Goal: Information Seeking & Learning: Learn about a topic

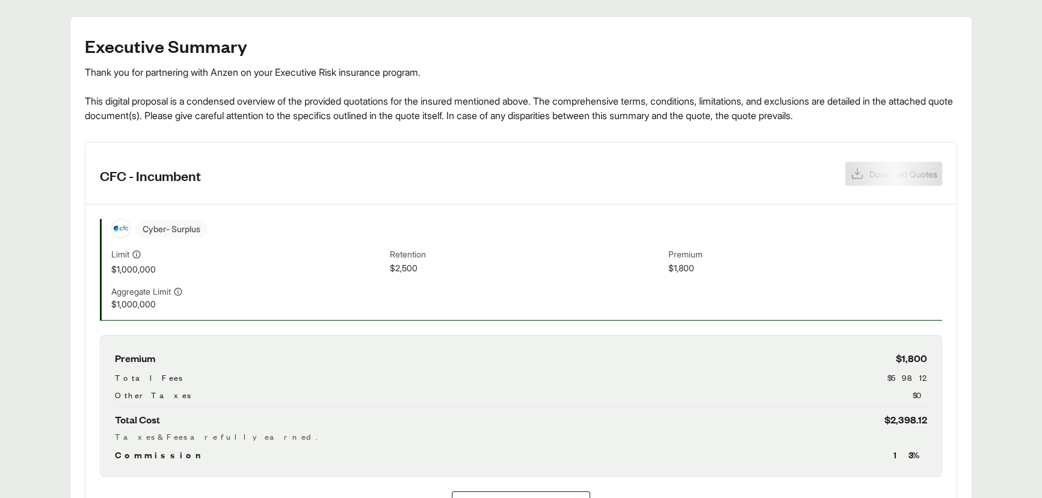
scroll to position [328, 0]
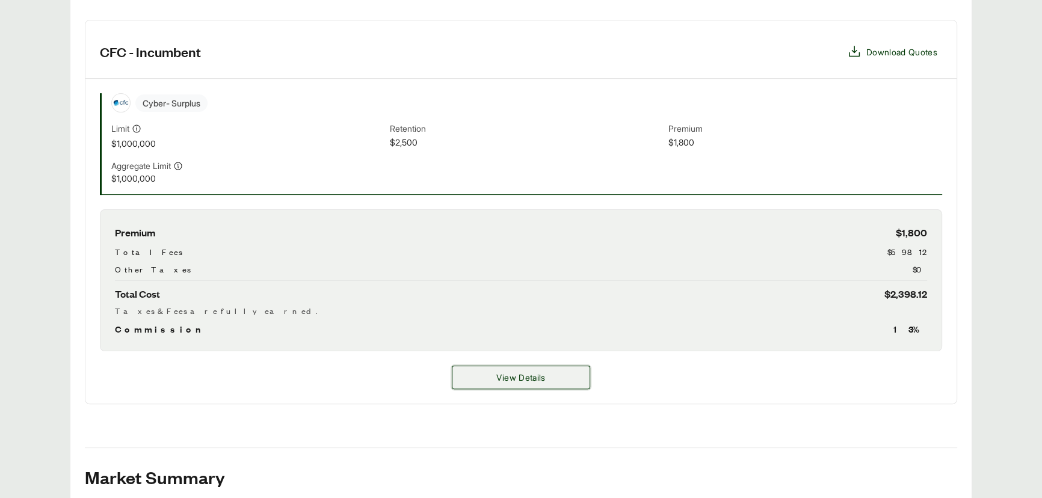
click at [494, 371] on button "View Details" at bounding box center [521, 377] width 138 height 23
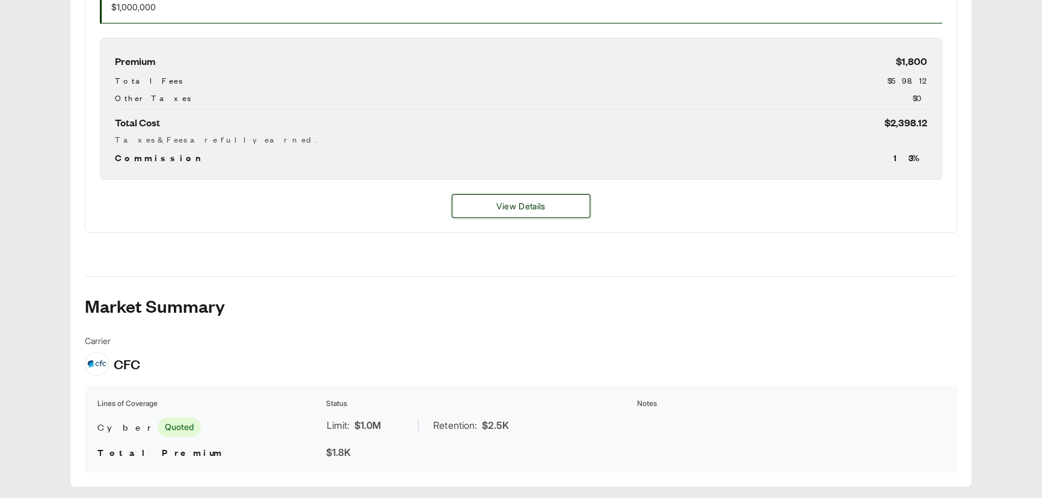
scroll to position [534, 0]
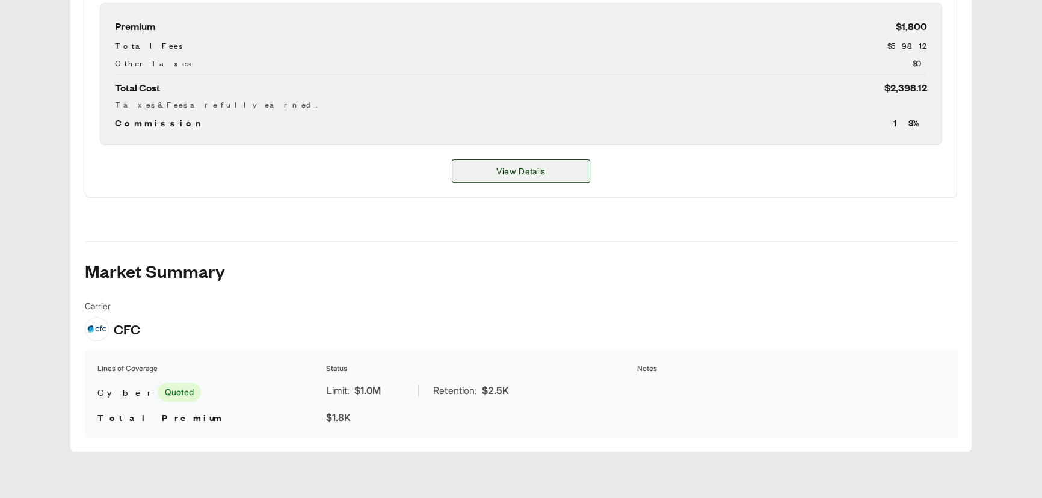
click at [513, 174] on span "View Details" at bounding box center [521, 171] width 49 height 13
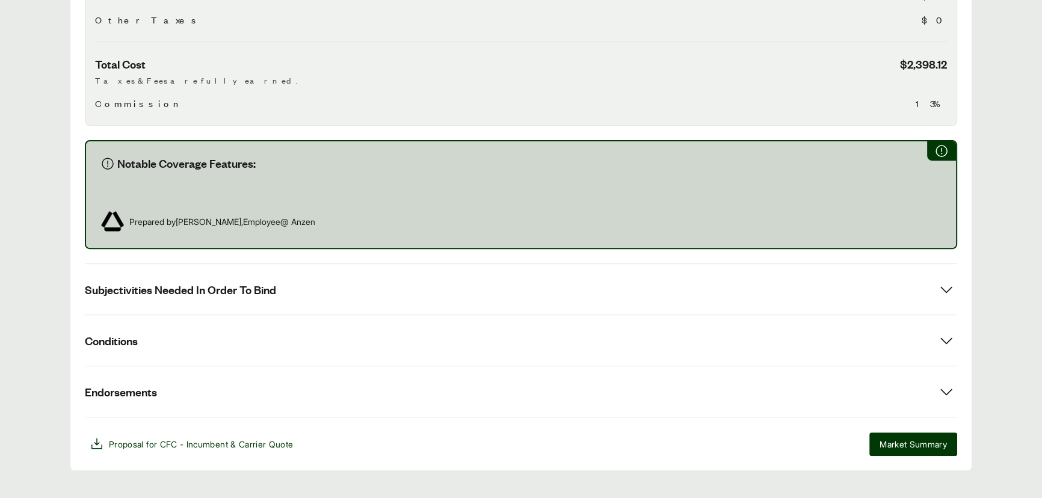
scroll to position [585, 0]
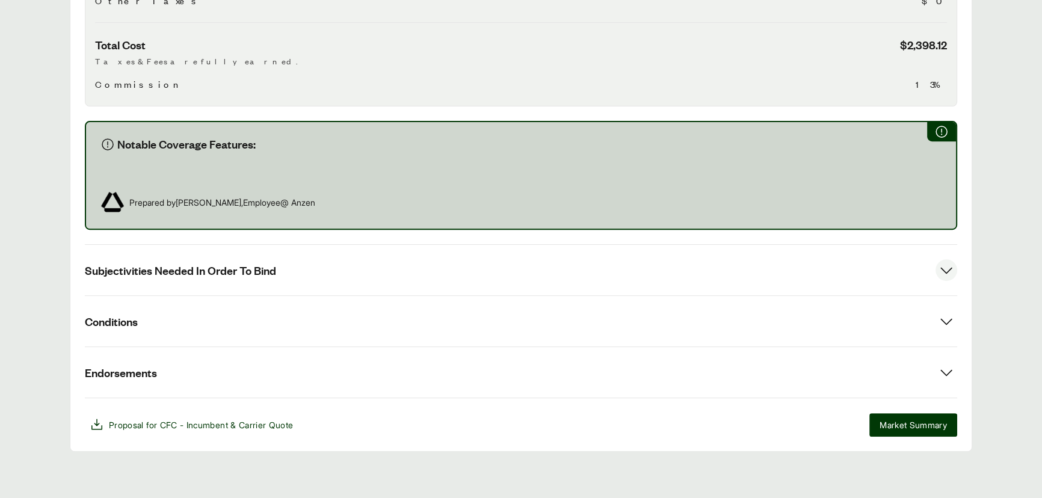
click at [410, 282] on button "Subjectivities Needed In Order To Bind" at bounding box center [521, 270] width 873 height 51
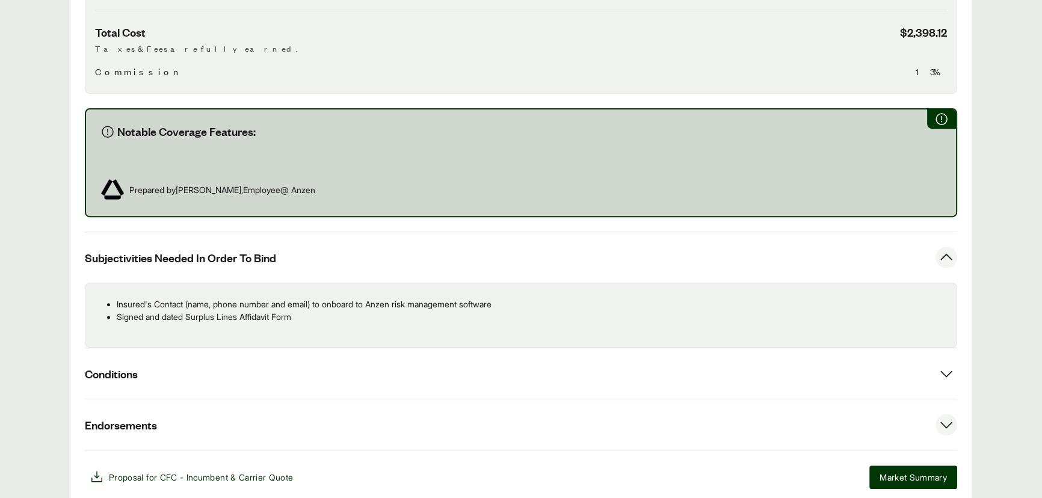
scroll to position [650, 0]
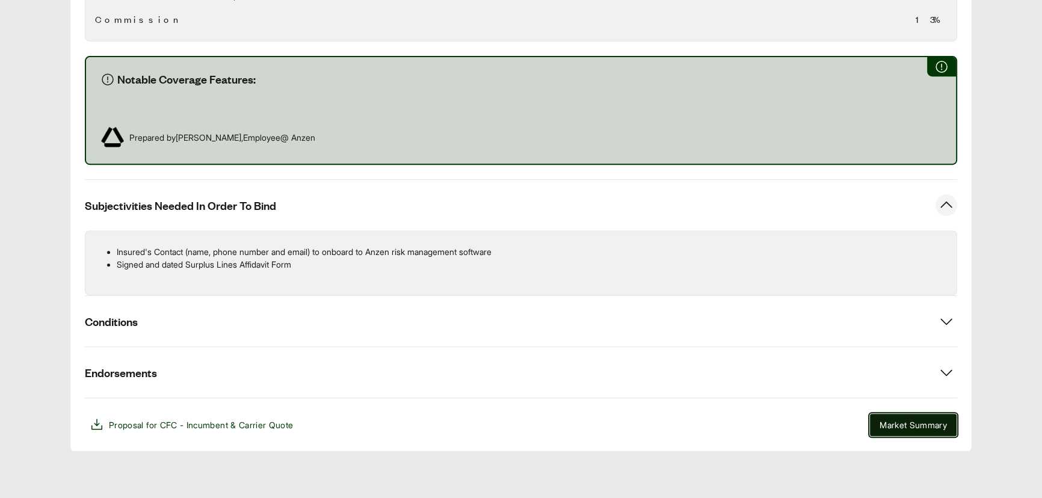
click at [906, 413] on button "Market Summary" at bounding box center [914, 424] width 88 height 23
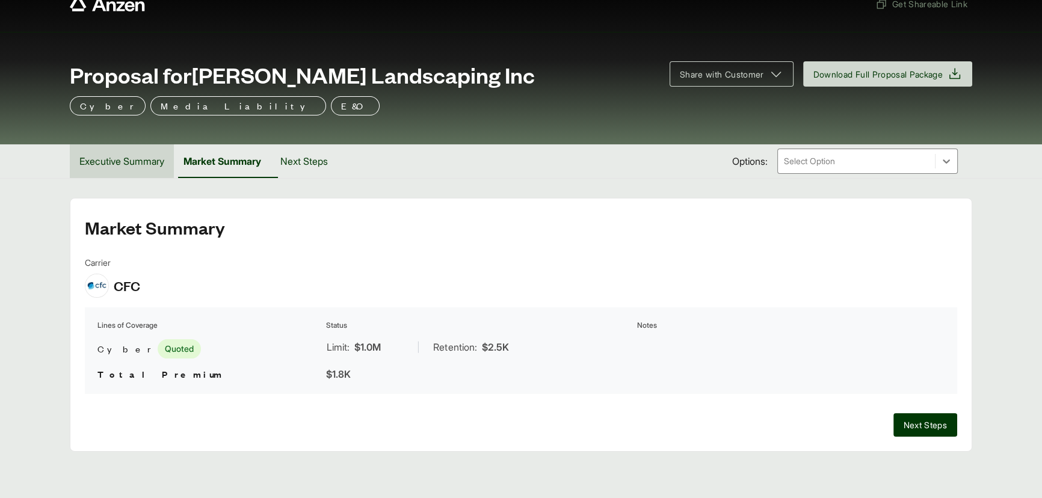
click at [110, 161] on button "Executive Summary" at bounding box center [122, 161] width 104 height 34
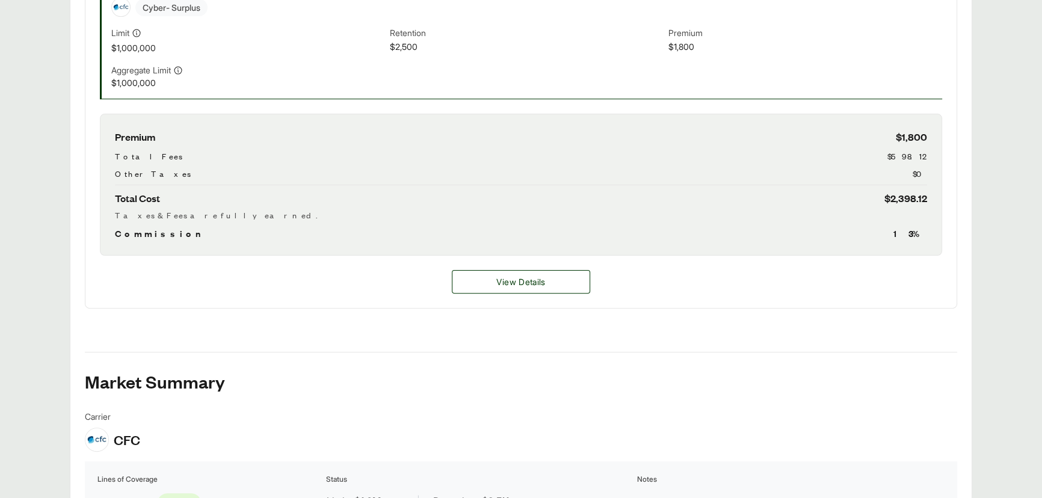
scroll to position [261, 0]
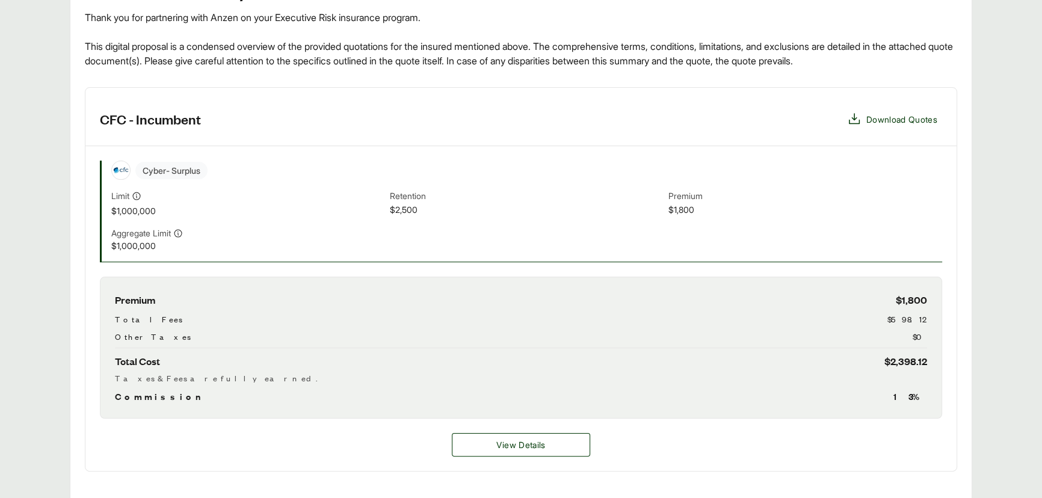
click at [516, 431] on div "View Details" at bounding box center [521, 445] width 872 height 52
click at [513, 443] on span "View Details" at bounding box center [521, 445] width 49 height 13
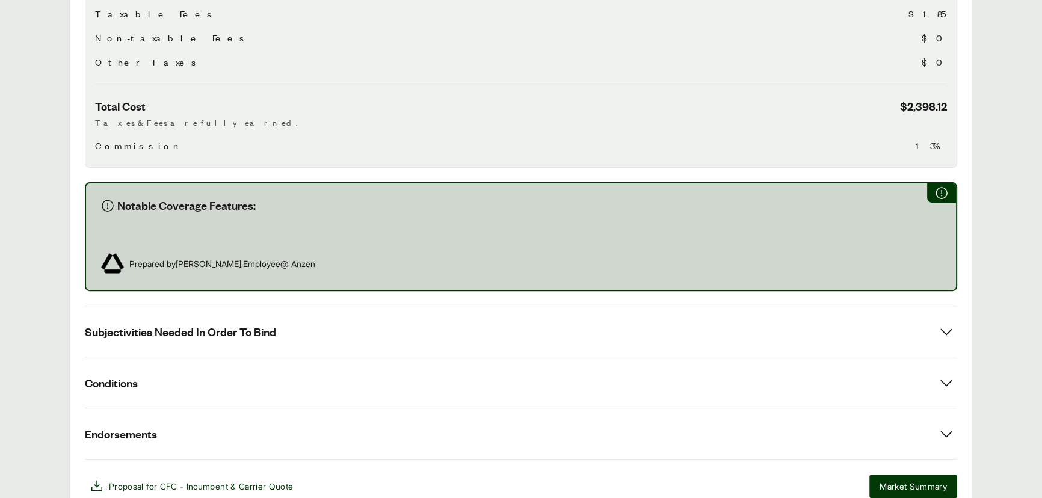
scroll to position [585, 0]
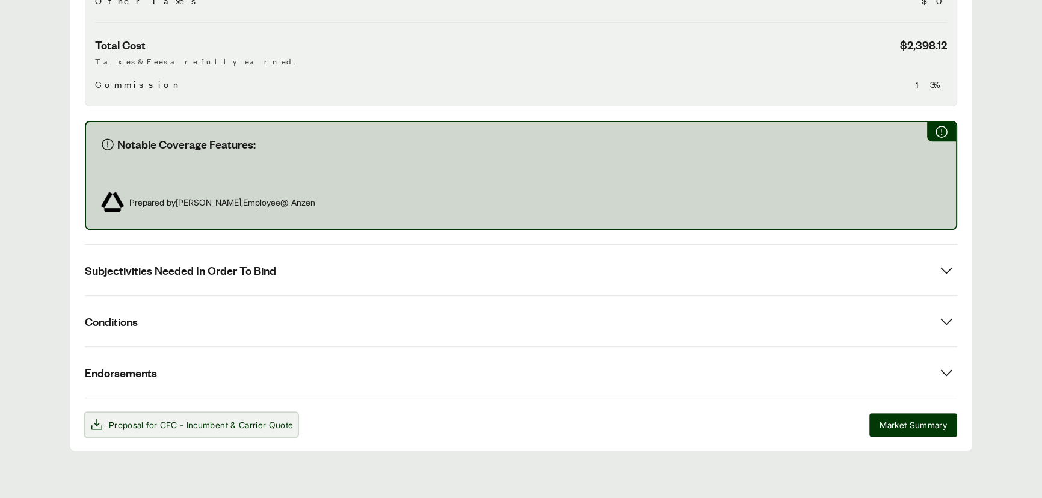
click at [208, 418] on span "Proposal for CFC - Incumbent & Carrier Quote" at bounding box center [191, 425] width 203 height 14
click at [743, 127] on div "Notable Coverage Features: Prepared by Dylan Hodgson , Employee @ Anzen" at bounding box center [521, 175] width 873 height 109
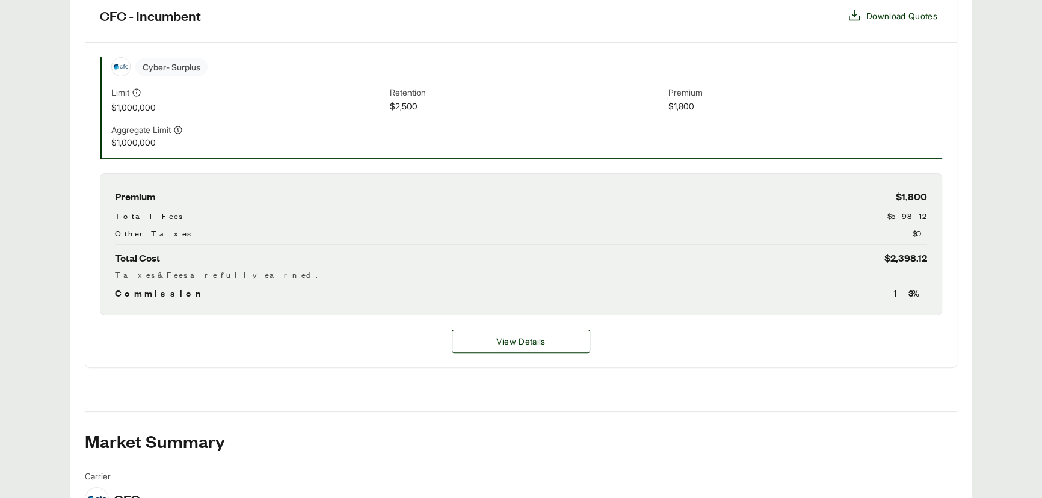
scroll to position [383, 0]
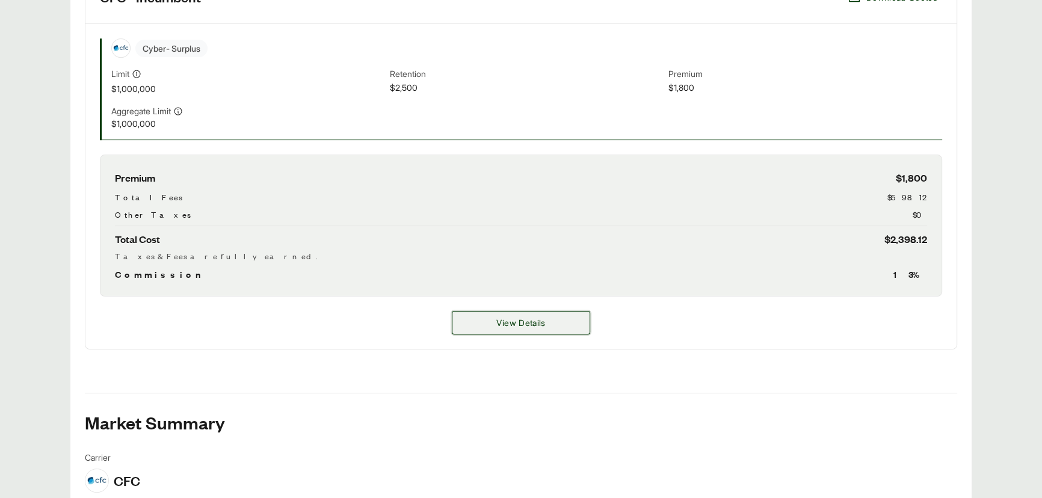
click at [485, 313] on button "View Details" at bounding box center [521, 322] width 138 height 23
click at [475, 314] on button "View Details" at bounding box center [521, 322] width 138 height 23
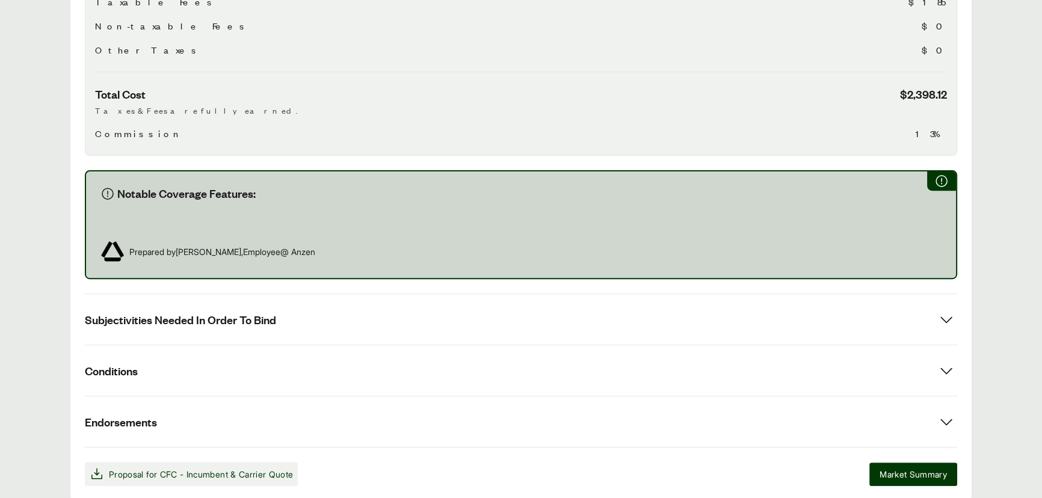
scroll to position [585, 0]
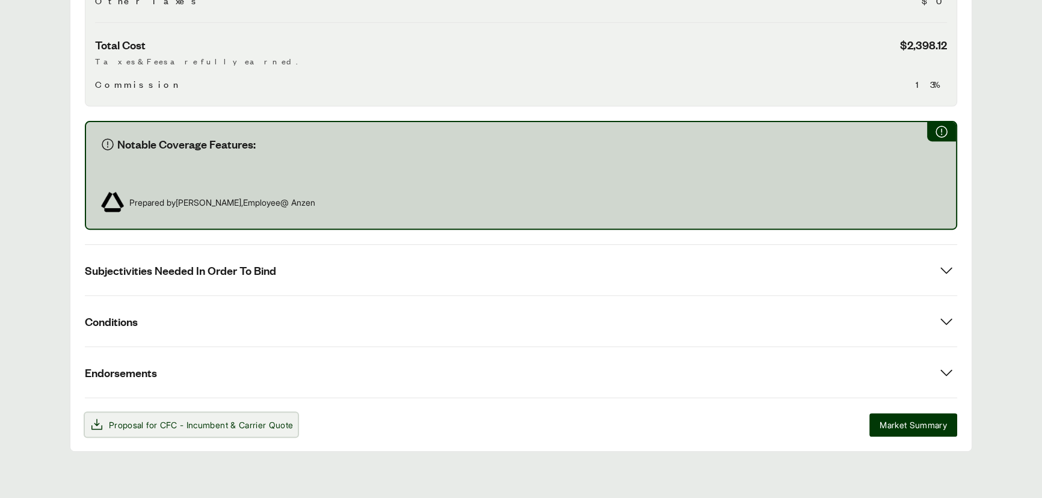
click at [212, 421] on span "CFC - Incumbent" at bounding box center [194, 425] width 68 height 10
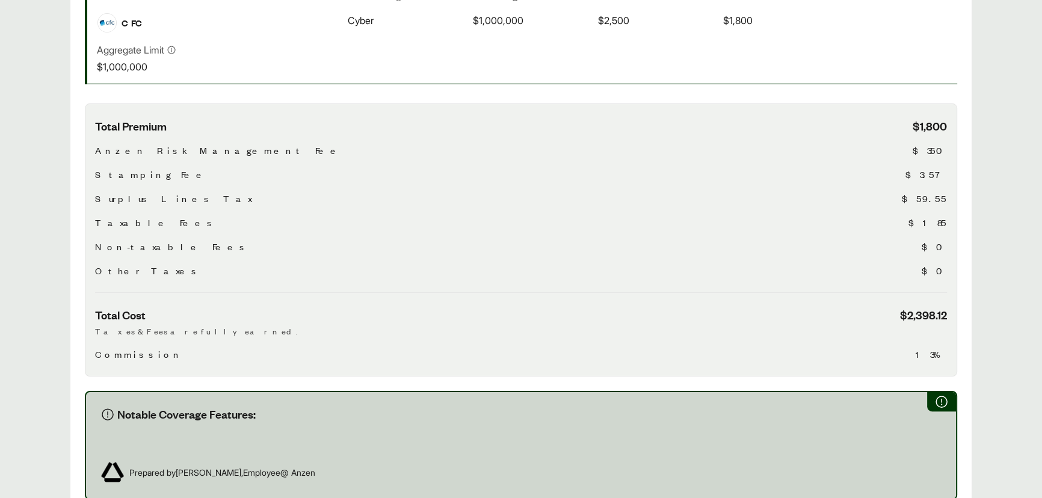
scroll to position [312, 0]
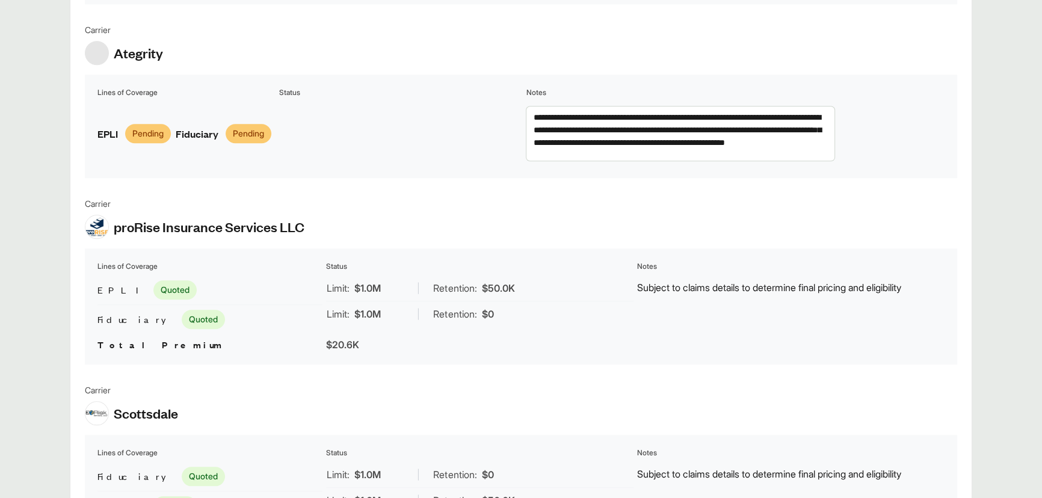
scroll to position [6, 0]
click at [835, 135] on textarea "**********" at bounding box center [681, 134] width 308 height 54
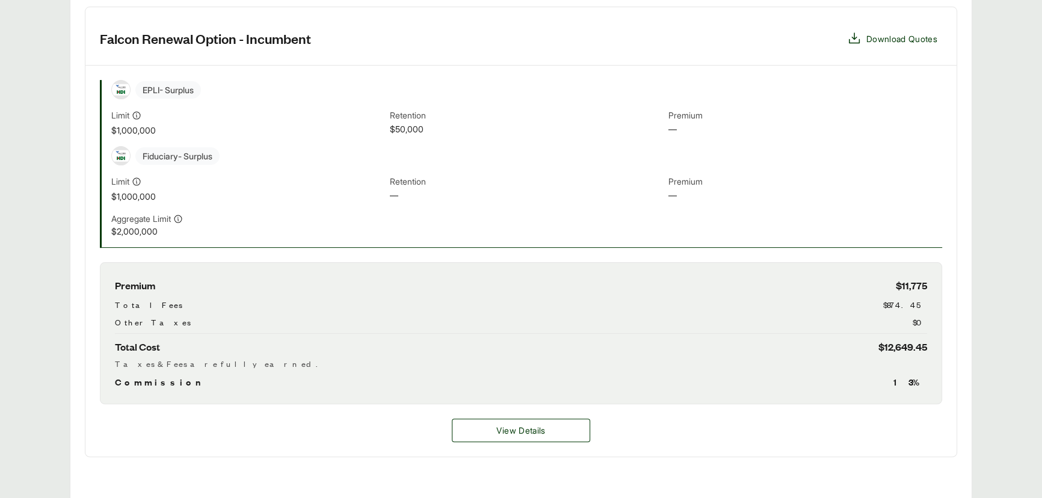
scroll to position [342, 0]
click at [503, 430] on span "View Details" at bounding box center [521, 429] width 49 height 13
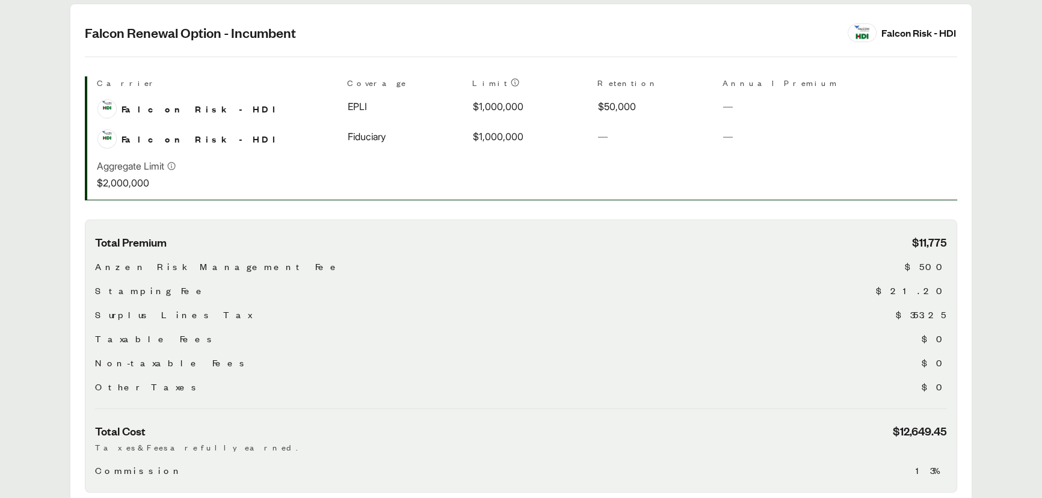
scroll to position [482, 0]
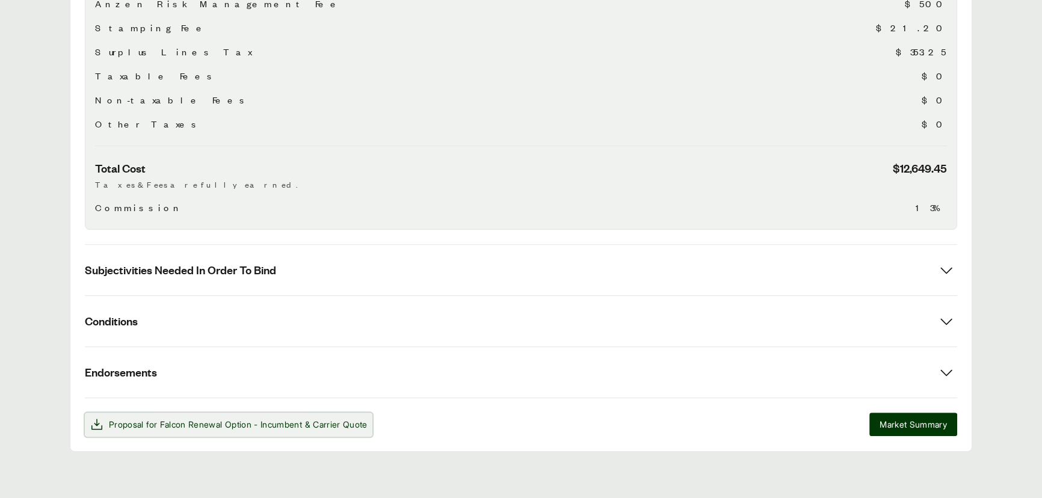
click at [273, 426] on span "Falcon Renewal Option - Incumbent" at bounding box center [231, 425] width 143 height 10
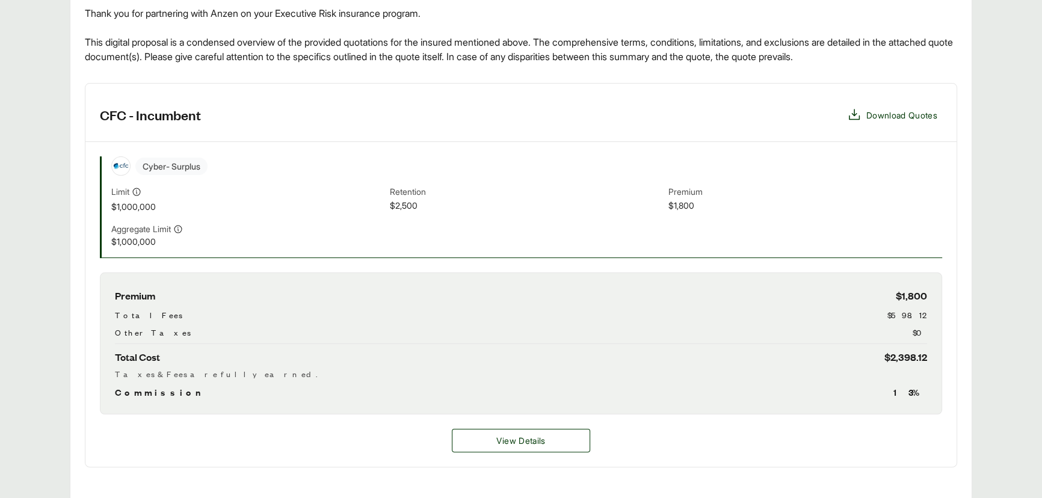
scroll to position [109, 0]
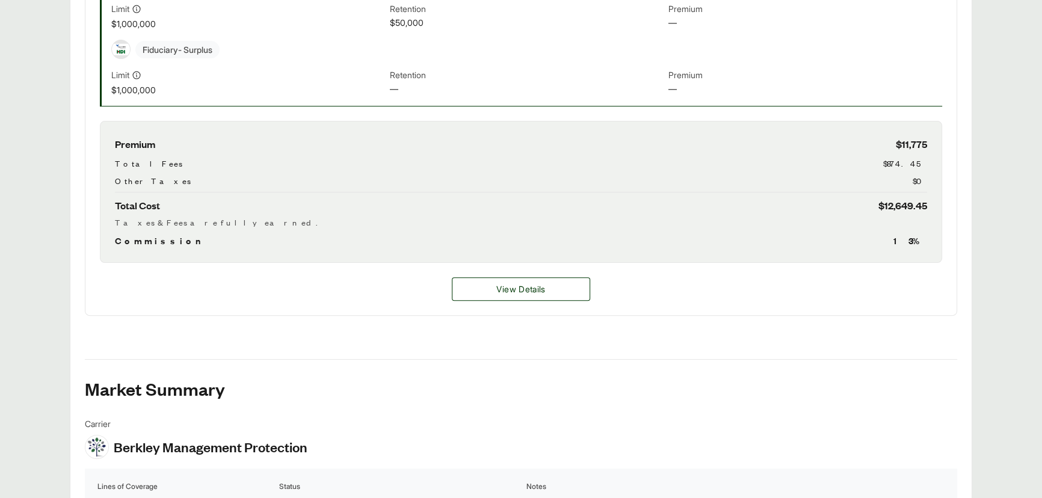
scroll to position [599, 0]
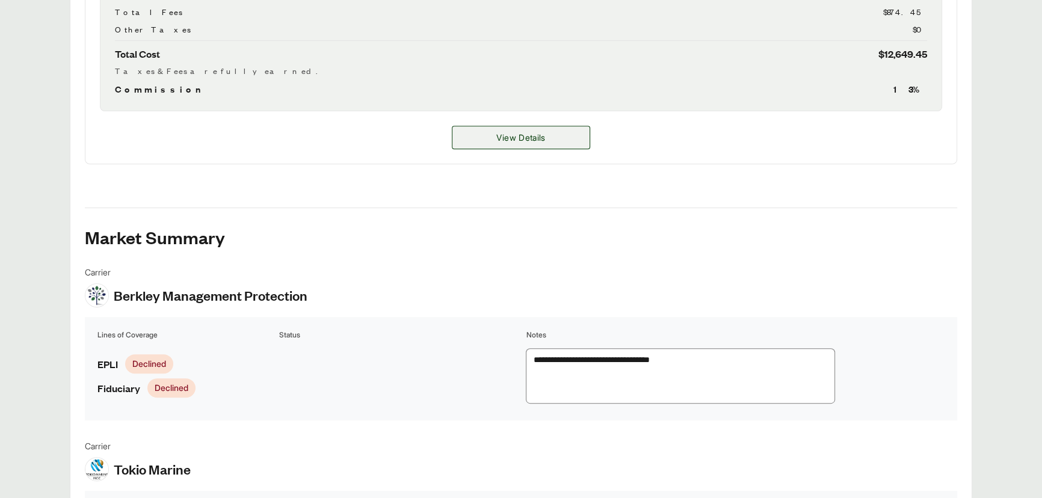
click at [492, 268] on div "**********" at bounding box center [521, 452] width 873 height 1621
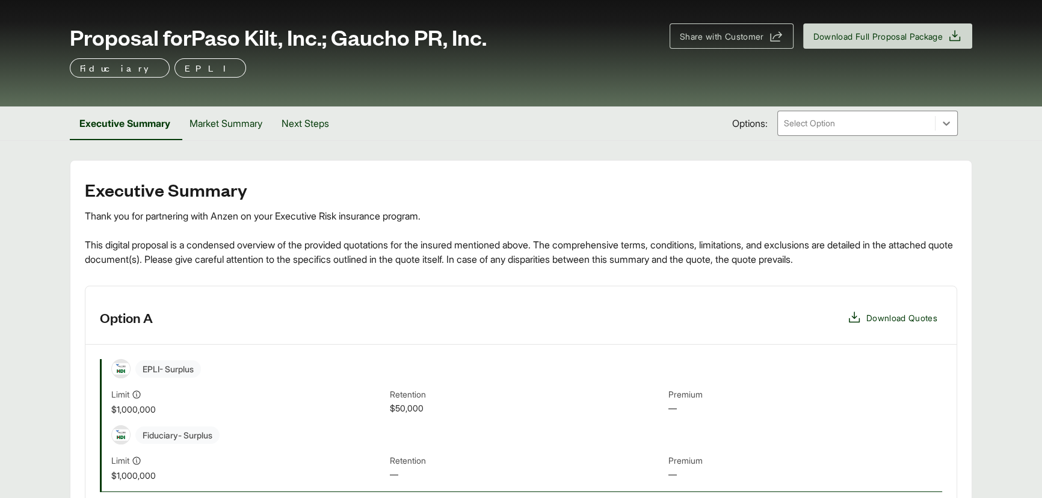
scroll to position [54, 0]
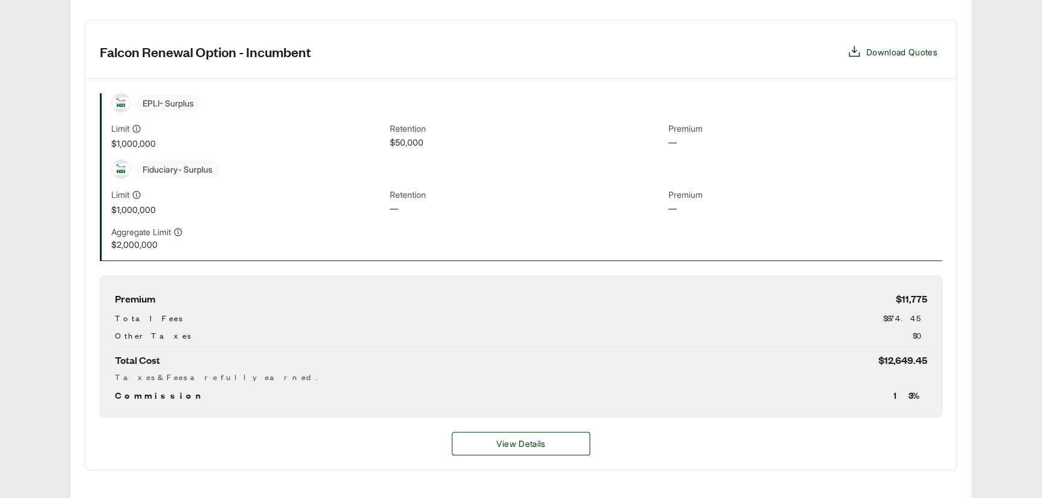
scroll to position [492, 0]
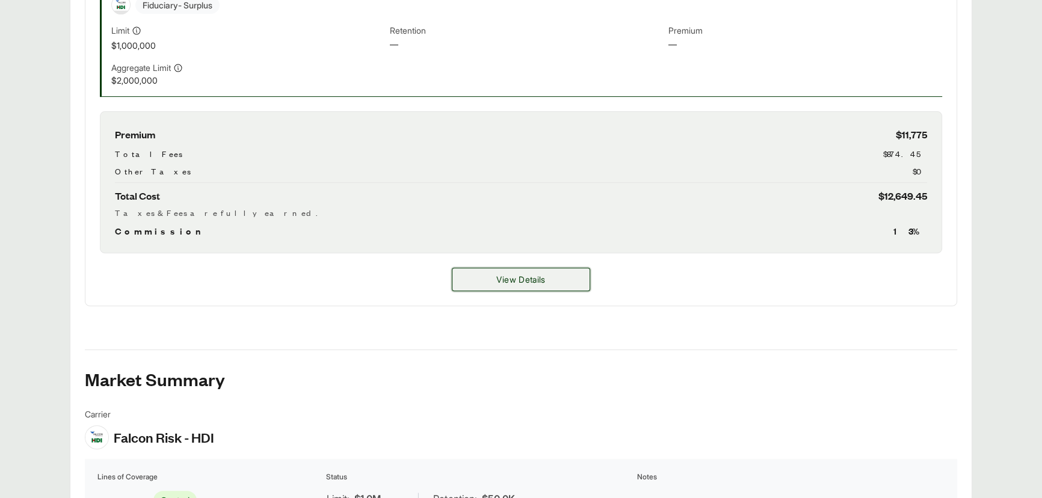
click at [521, 269] on button "View Details" at bounding box center [521, 279] width 138 height 23
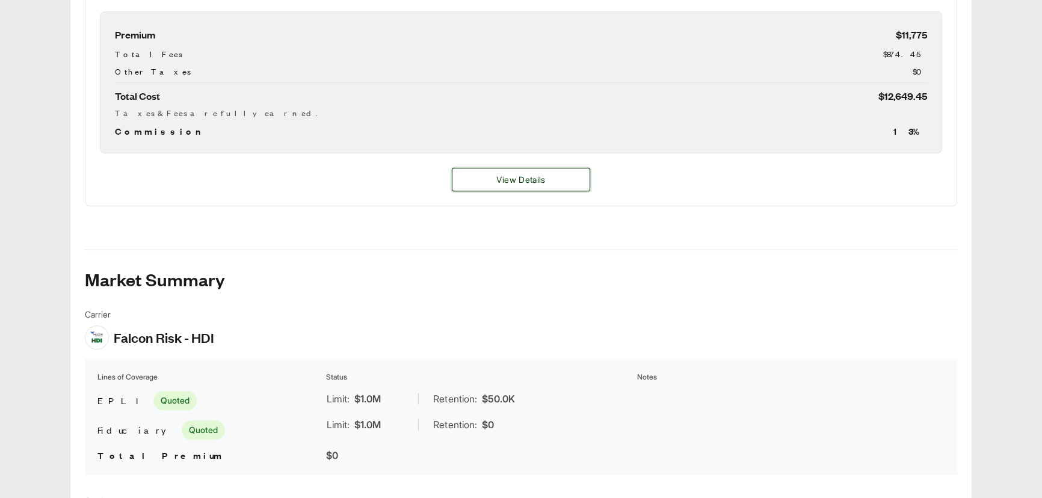
scroll to position [602, 0]
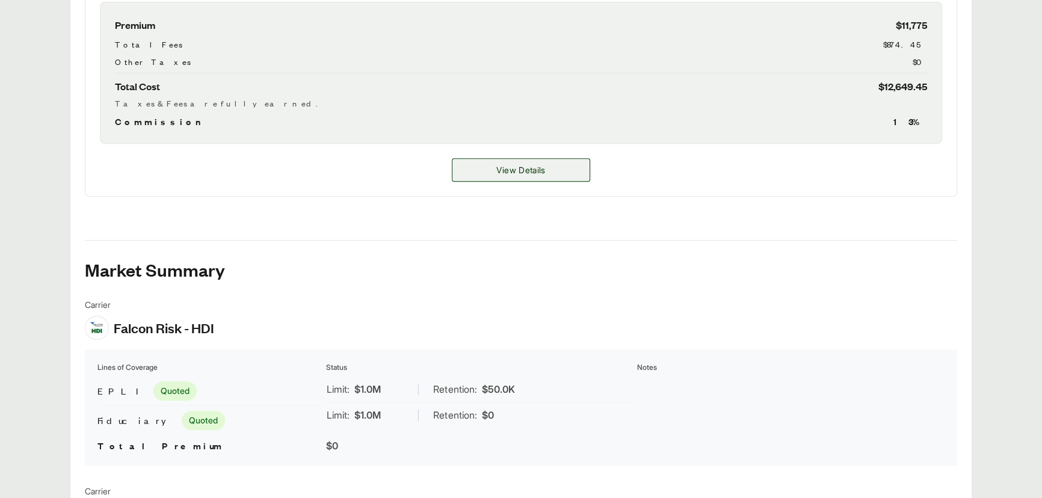
click at [500, 173] on span "View Details" at bounding box center [521, 170] width 49 height 13
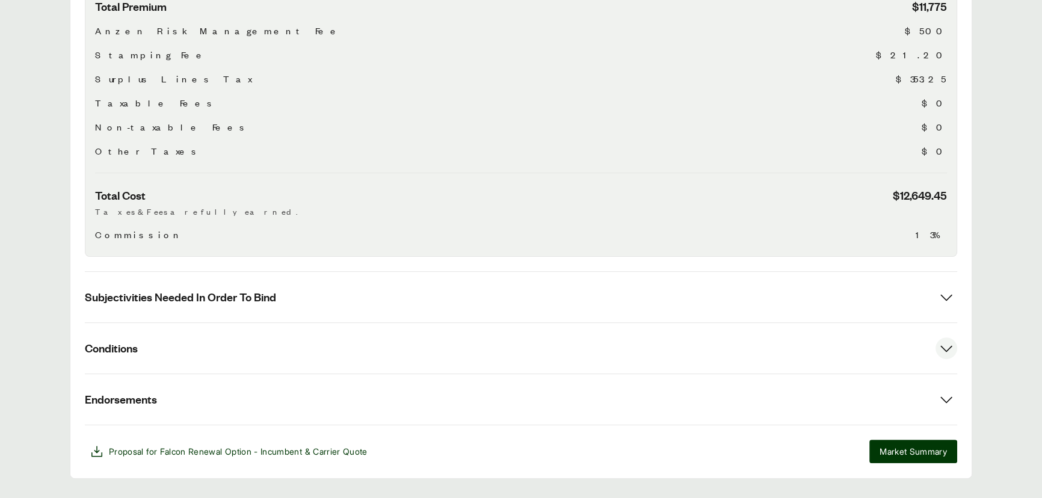
scroll to position [482, 0]
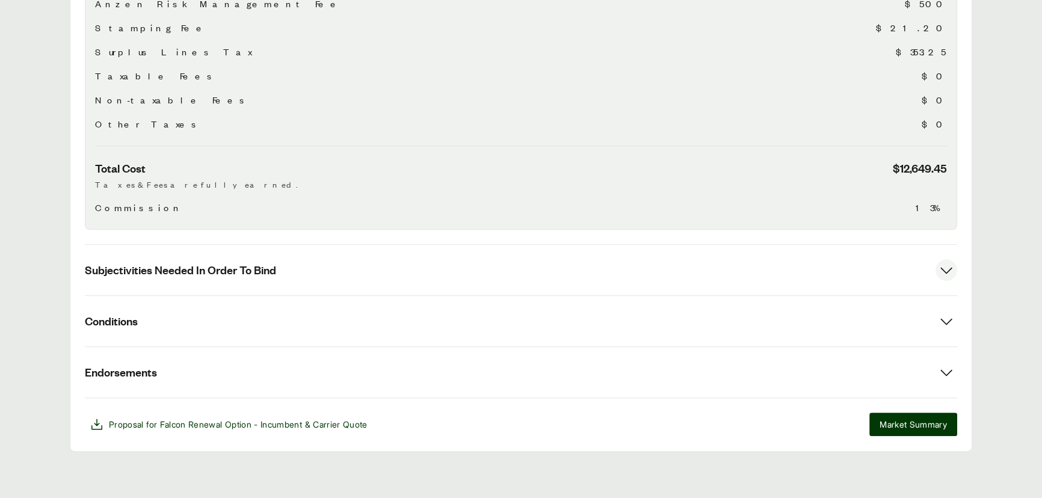
click at [226, 266] on span "Subjectivities Needed In Order To Bind" at bounding box center [180, 269] width 191 height 15
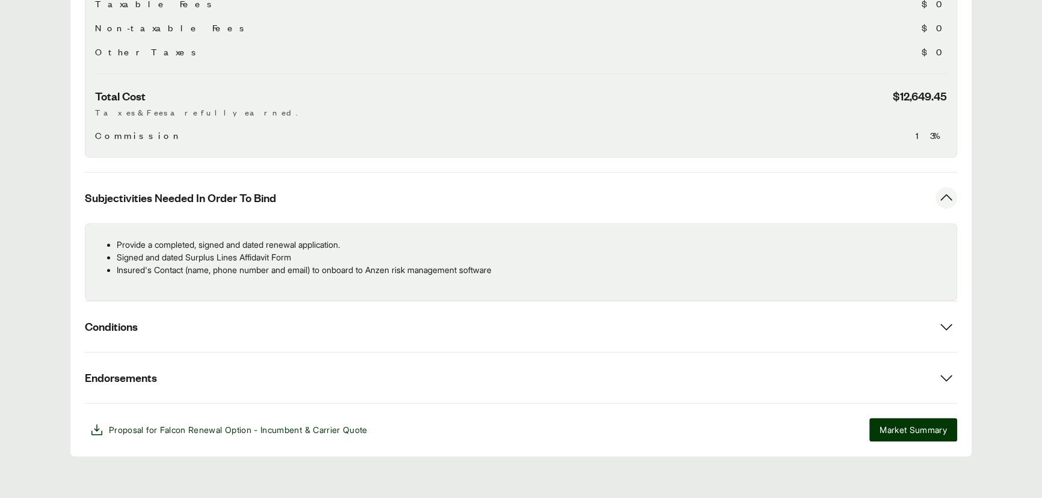
scroll to position [560, 0]
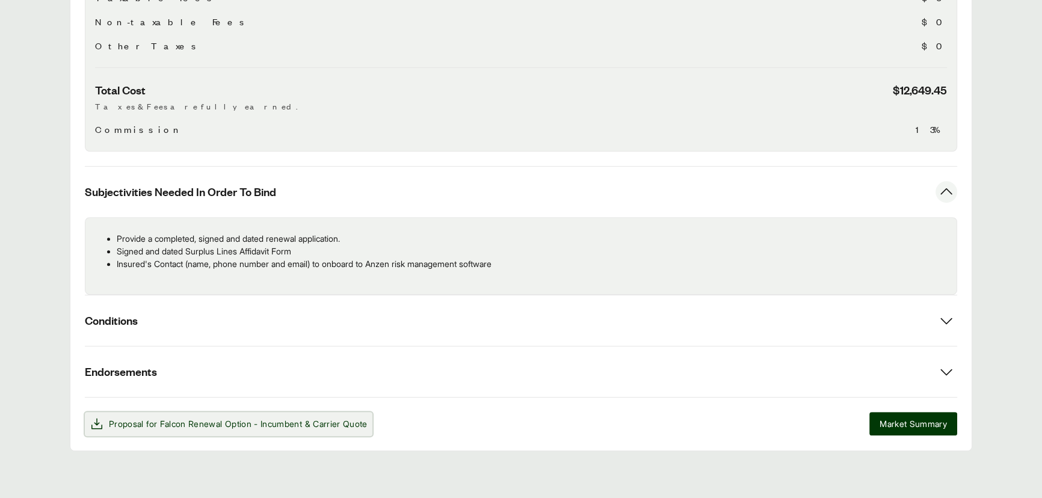
click at [270, 426] on span "Falcon Renewal Option - Incumbent" at bounding box center [231, 424] width 143 height 10
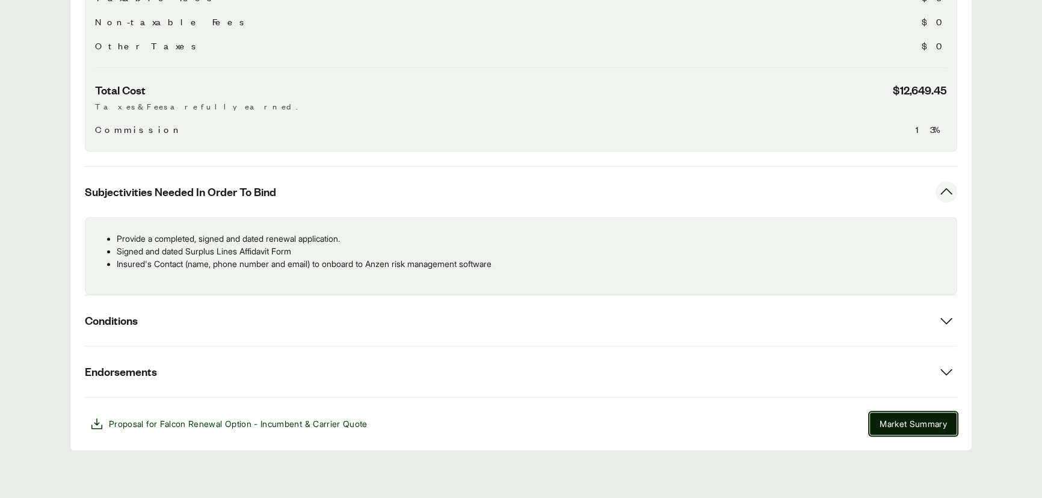
click at [921, 421] on span "Market Summary" at bounding box center [913, 424] width 67 height 13
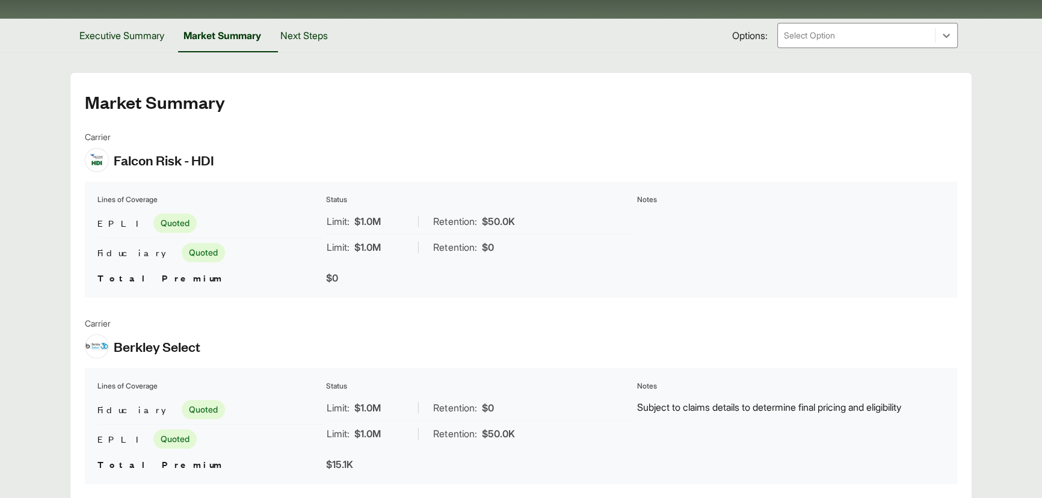
scroll to position [149, 0]
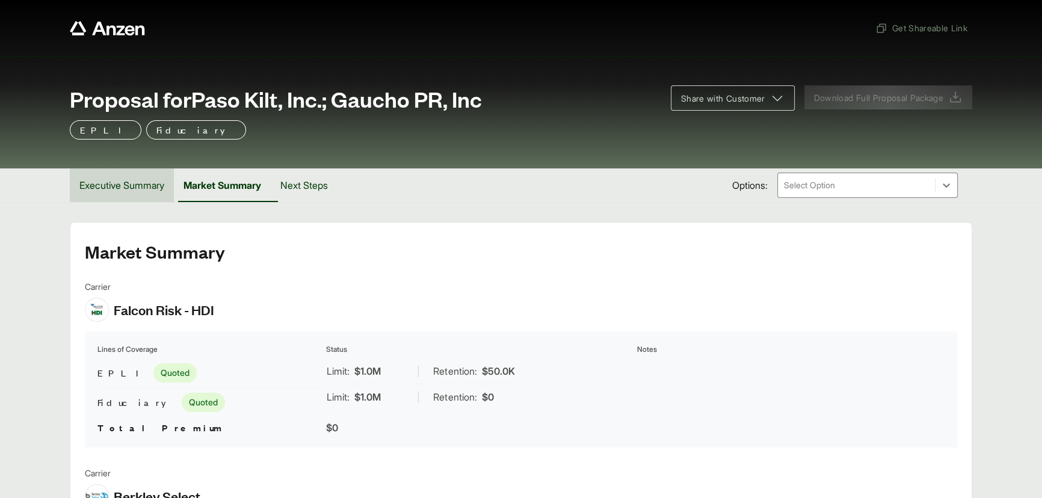
click at [122, 187] on button "Executive Summary" at bounding box center [122, 186] width 104 height 34
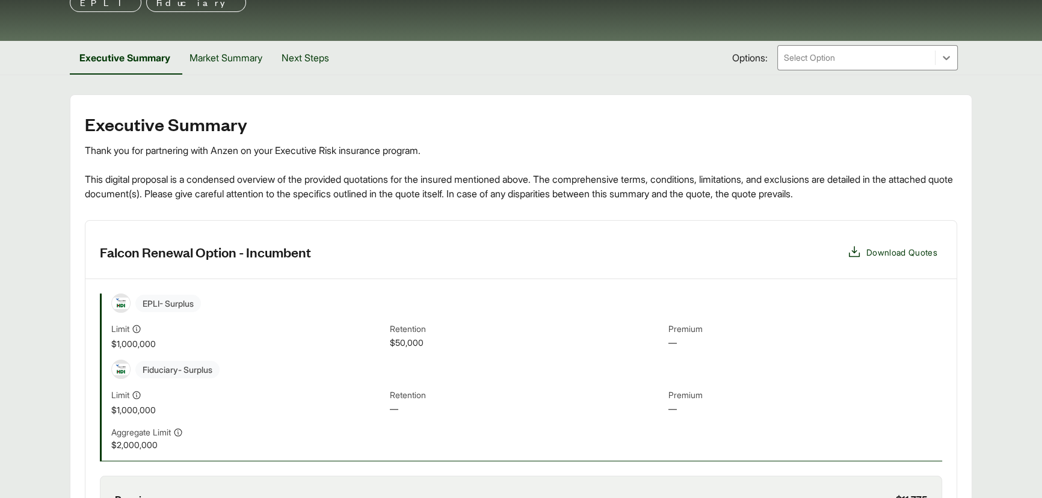
scroll to position [50, 0]
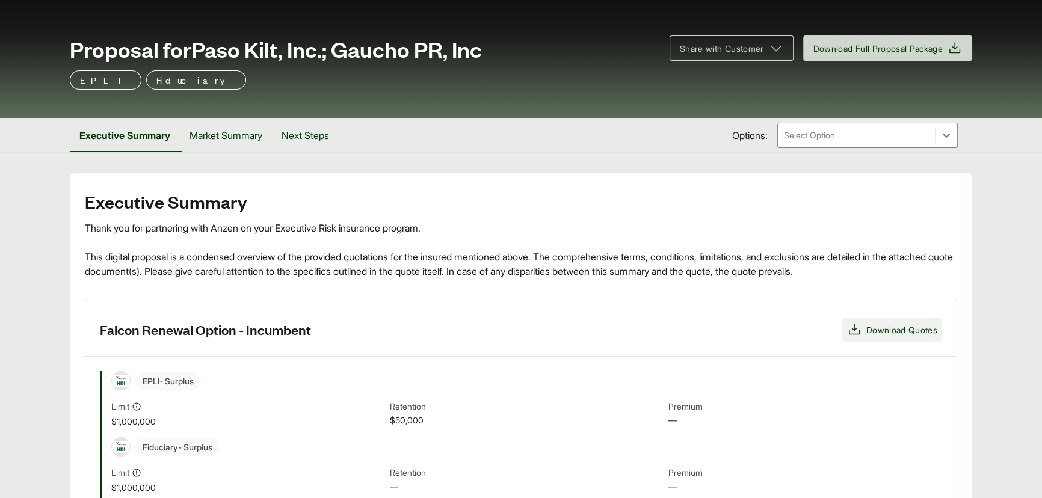
click at [906, 325] on span "Download Quotes" at bounding box center [902, 330] width 71 height 13
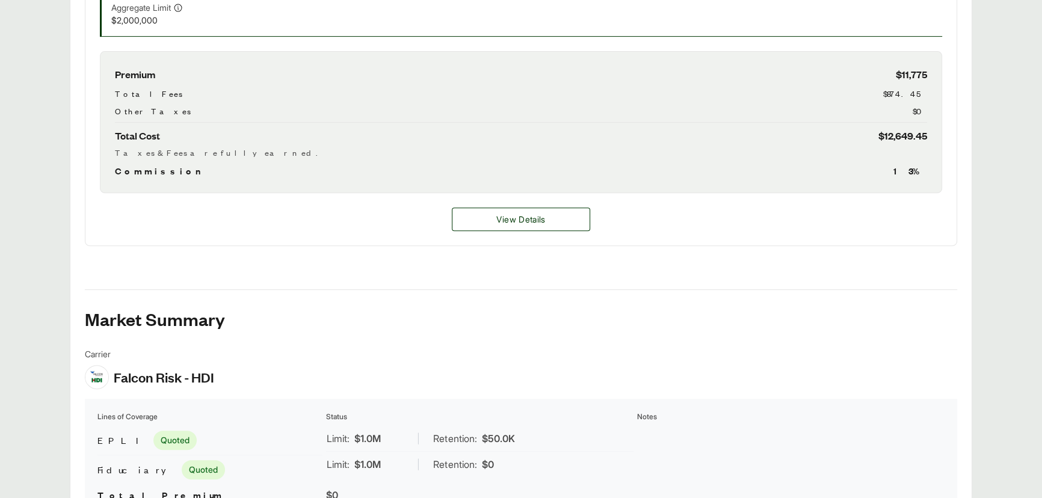
scroll to position [488, 0]
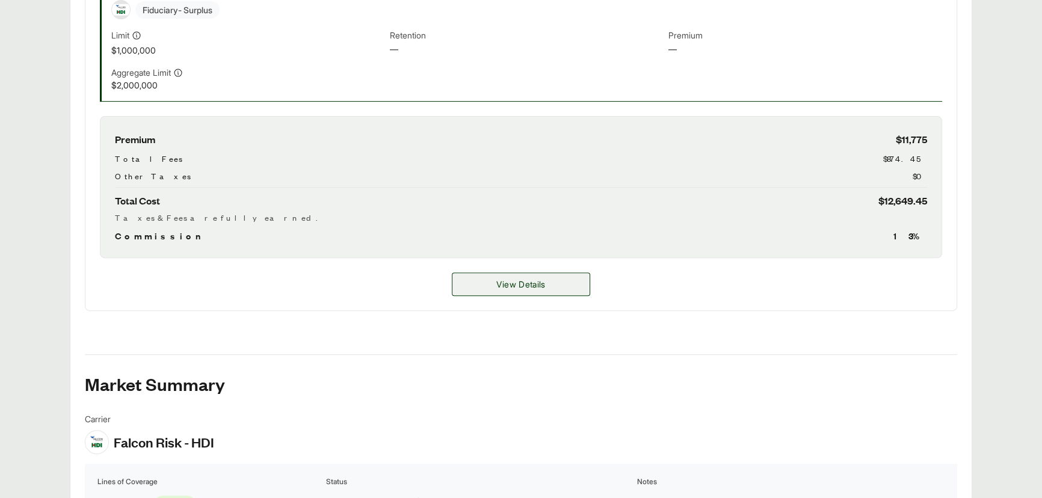
click at [527, 280] on span "View Details" at bounding box center [521, 284] width 49 height 13
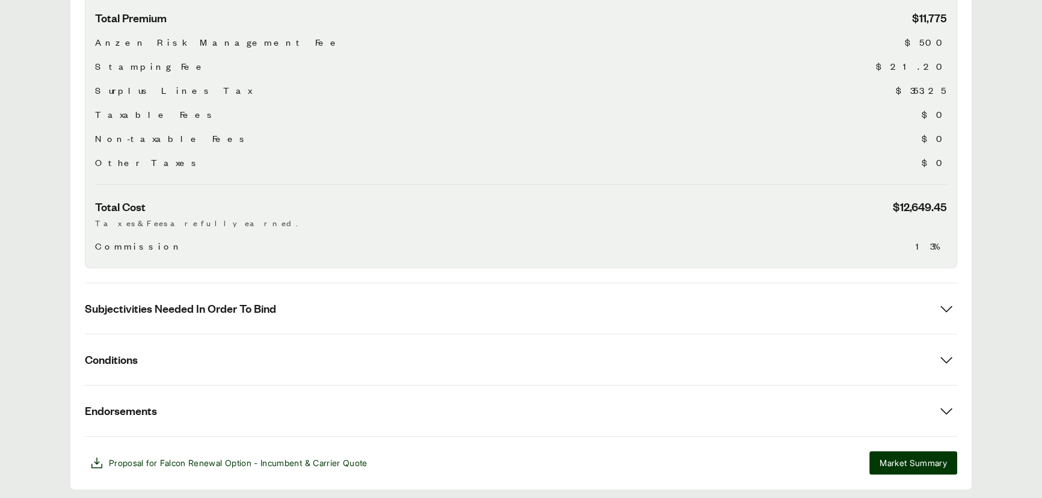
scroll to position [482, 0]
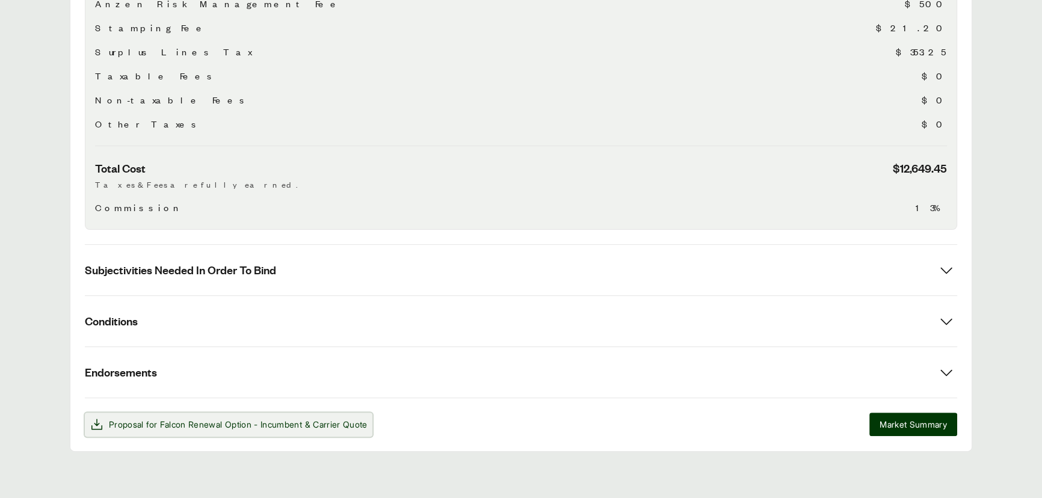
click at [257, 427] on span "Falcon Renewal Option - Incumbent" at bounding box center [231, 425] width 143 height 10
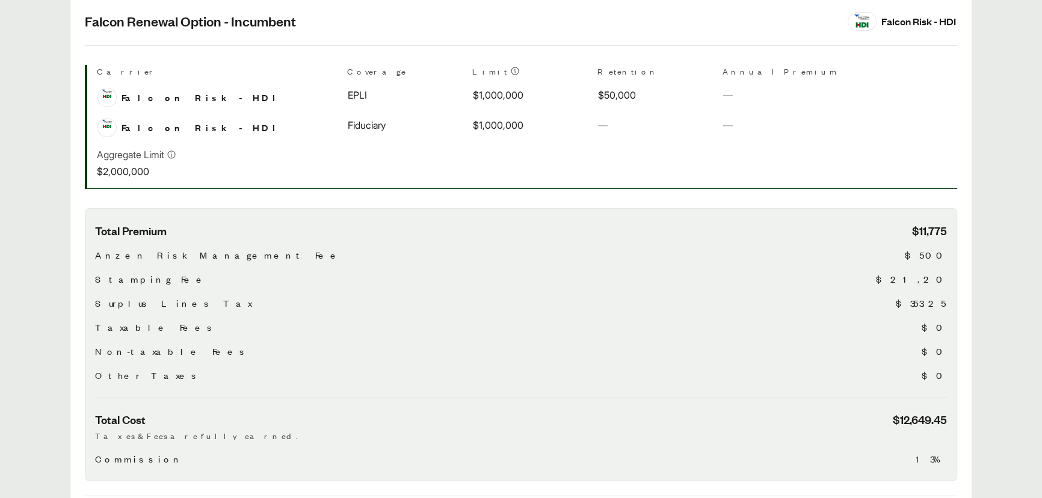
scroll to position [208, 0]
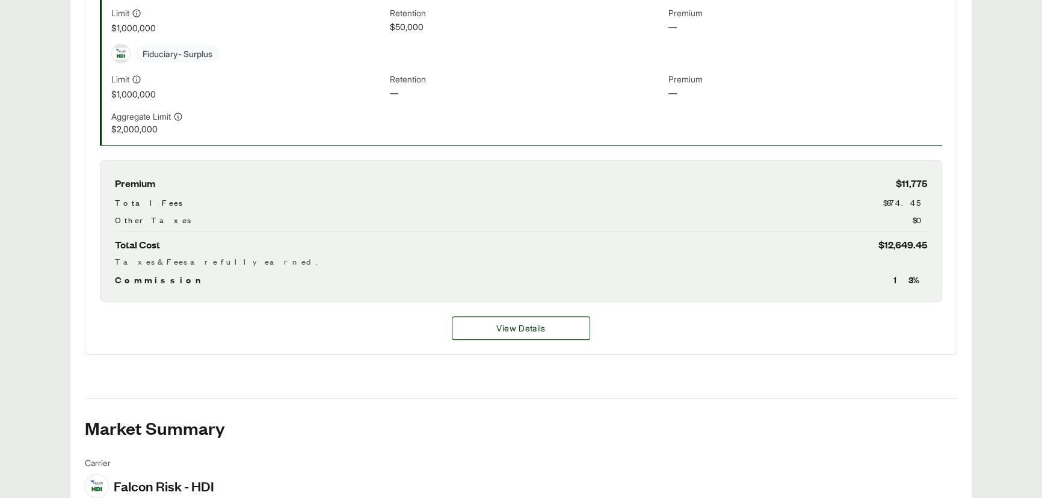
scroll to position [438, 0]
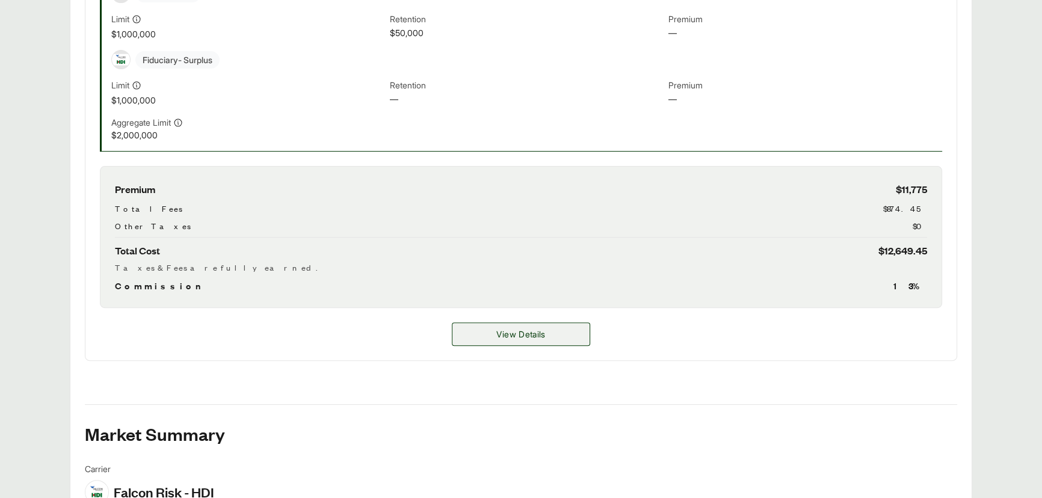
click at [509, 337] on span "View Details" at bounding box center [521, 334] width 49 height 13
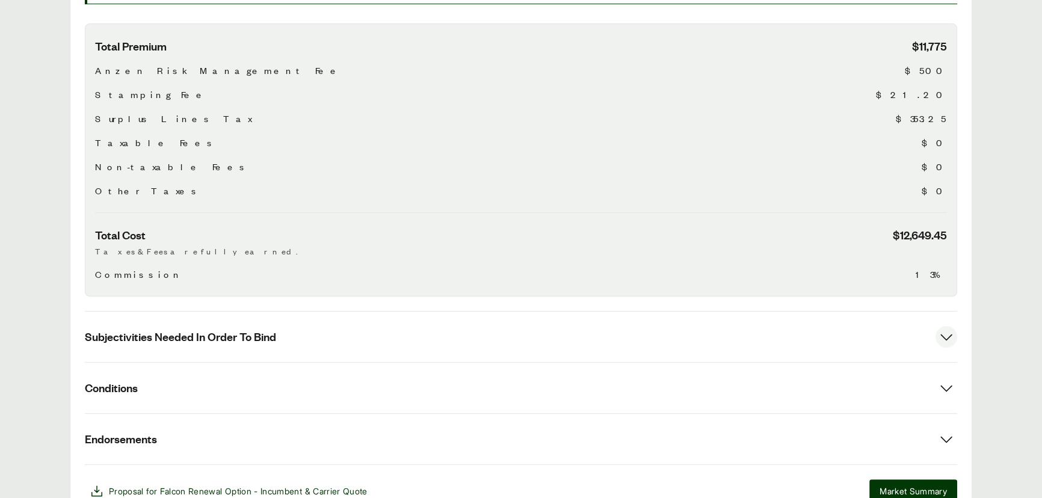
scroll to position [482, 0]
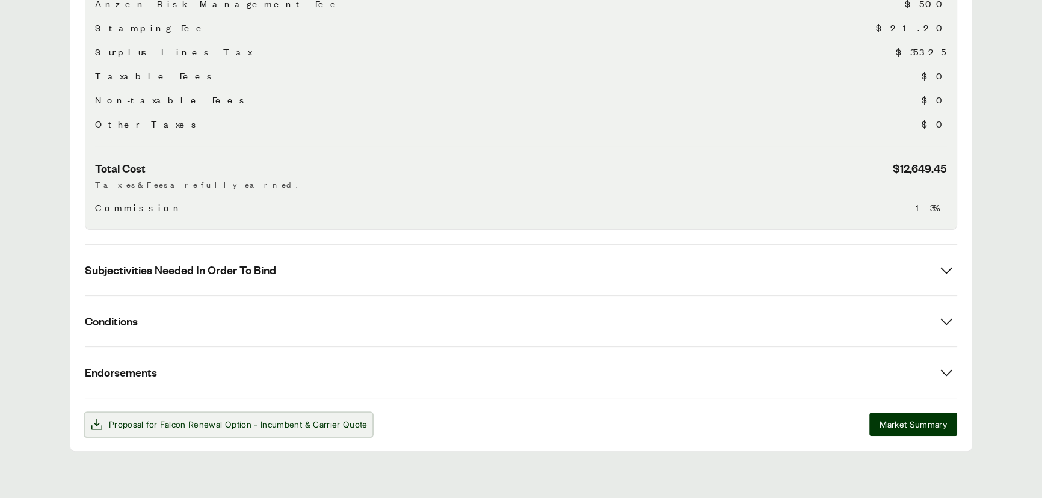
click at [179, 420] on span "Falcon Renewal Option - Incumbent" at bounding box center [231, 425] width 143 height 10
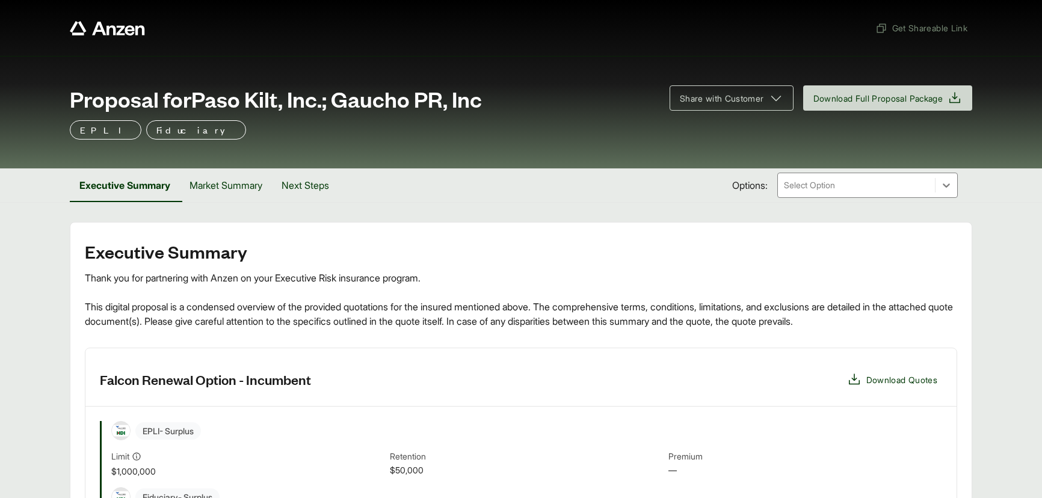
scroll to position [50, 0]
